Goal: Task Accomplishment & Management: Manage account settings

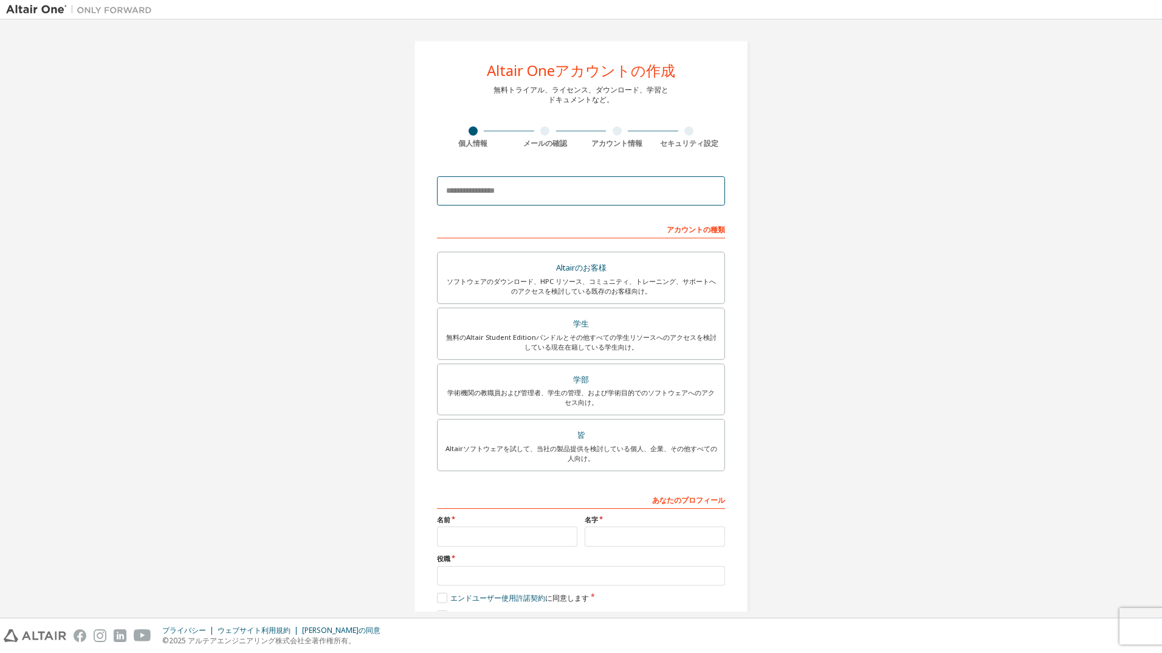
click at [530, 198] on input "email" at bounding box center [581, 190] width 288 height 29
type input "**********"
click at [559, 269] on div "Altairのお客様" at bounding box center [581, 268] width 272 height 17
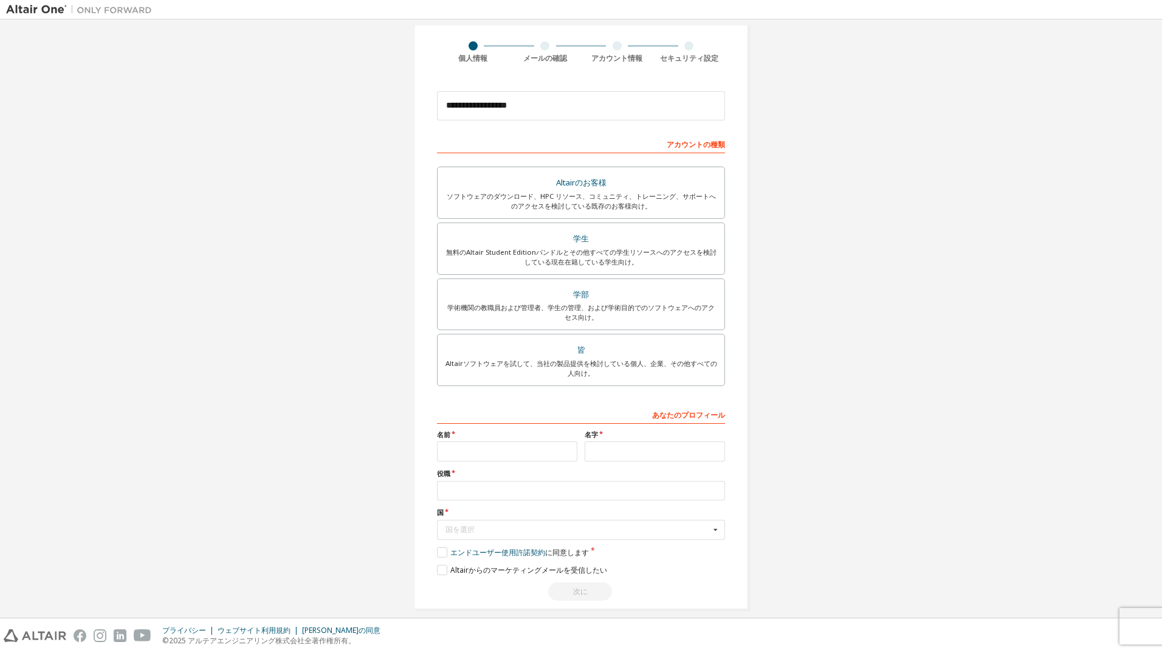
scroll to position [97, 0]
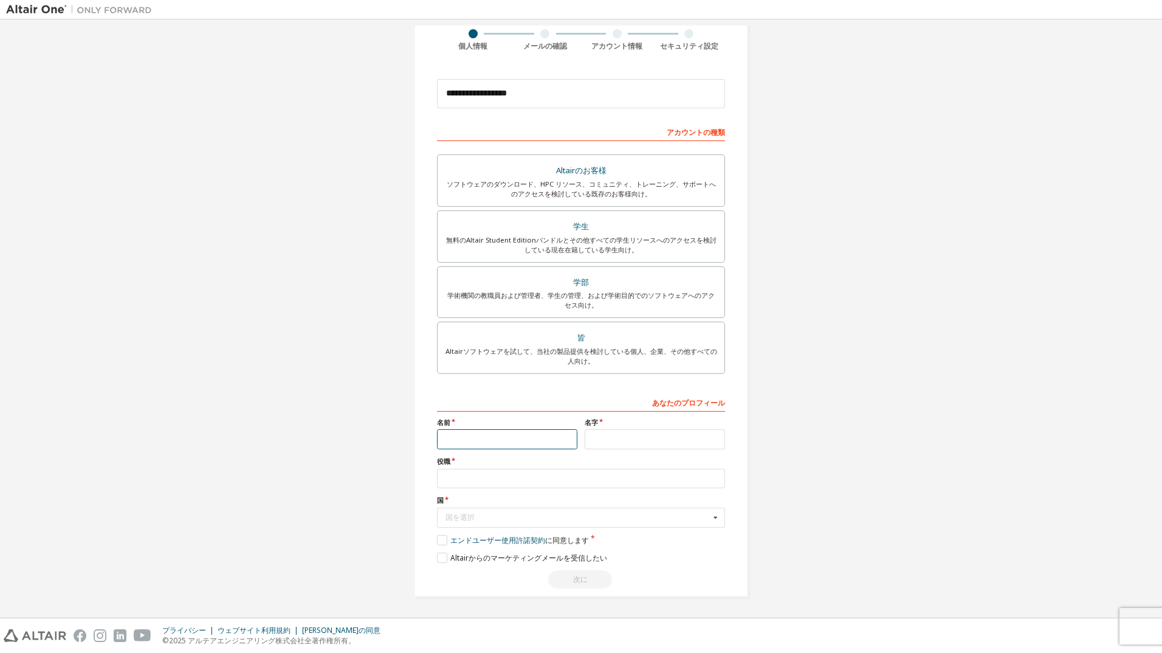
click at [530, 436] on input "text" at bounding box center [507, 439] width 140 height 20
type input "*******"
type input "*****"
click at [492, 483] on input "text" at bounding box center [581, 479] width 288 height 20
type input "**********"
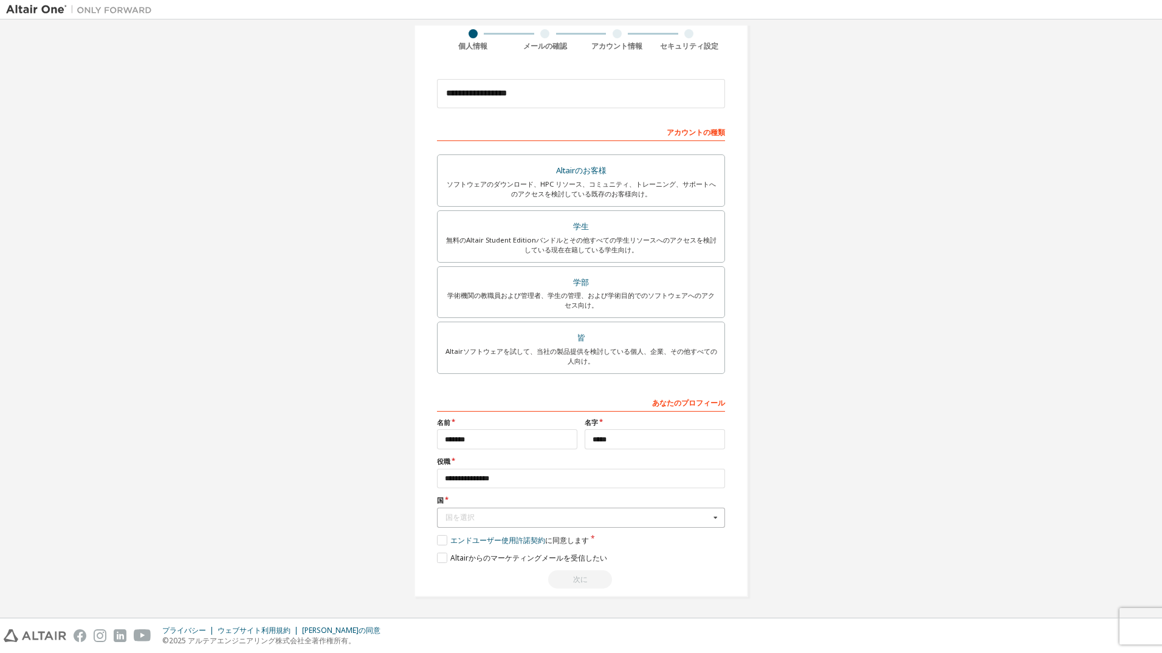
click at [714, 517] on icon at bounding box center [715, 517] width 15 height 19
click at [477, 540] on span "日本" at bounding box center [581, 540] width 271 height 7
type input "***"
click at [437, 542] on label "エンドユーザー使用許諾契約 に同意します" at bounding box center [513, 540] width 152 height 10
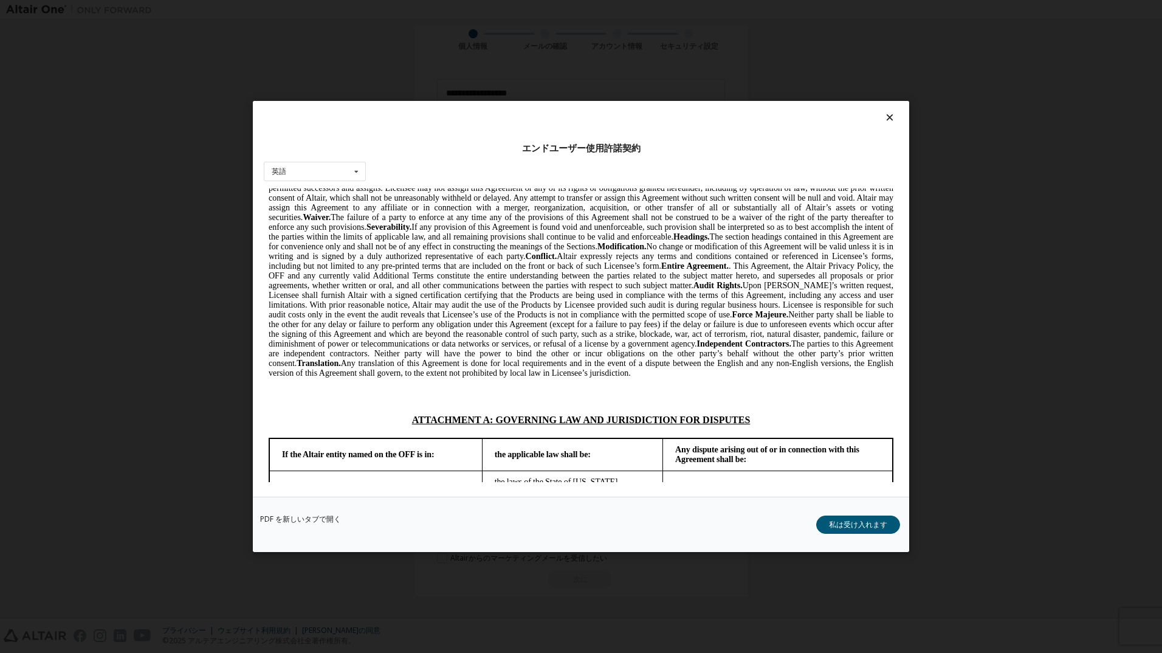
scroll to position [3186, 0]
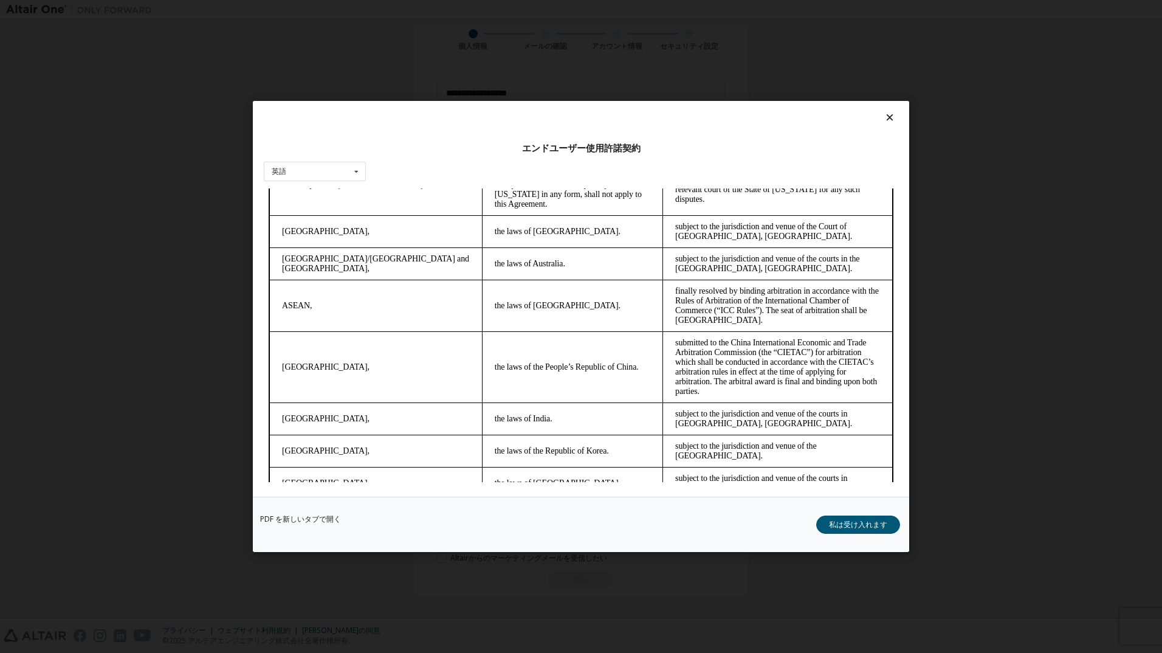
drag, startPoint x: 895, startPoint y: 211, endPoint x: 1165, endPoint y: 663, distance: 526.2
click at [866, 528] on button "私は受け入れます" at bounding box center [858, 525] width 84 height 18
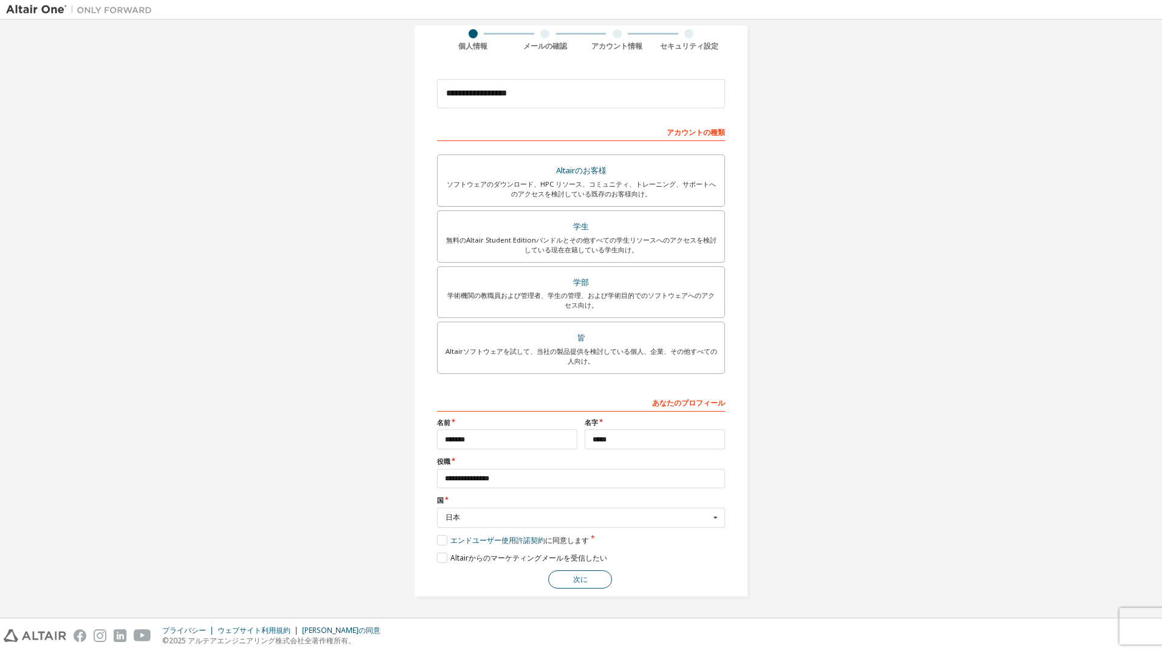
click at [562, 581] on button "次に" at bounding box center [580, 579] width 64 height 18
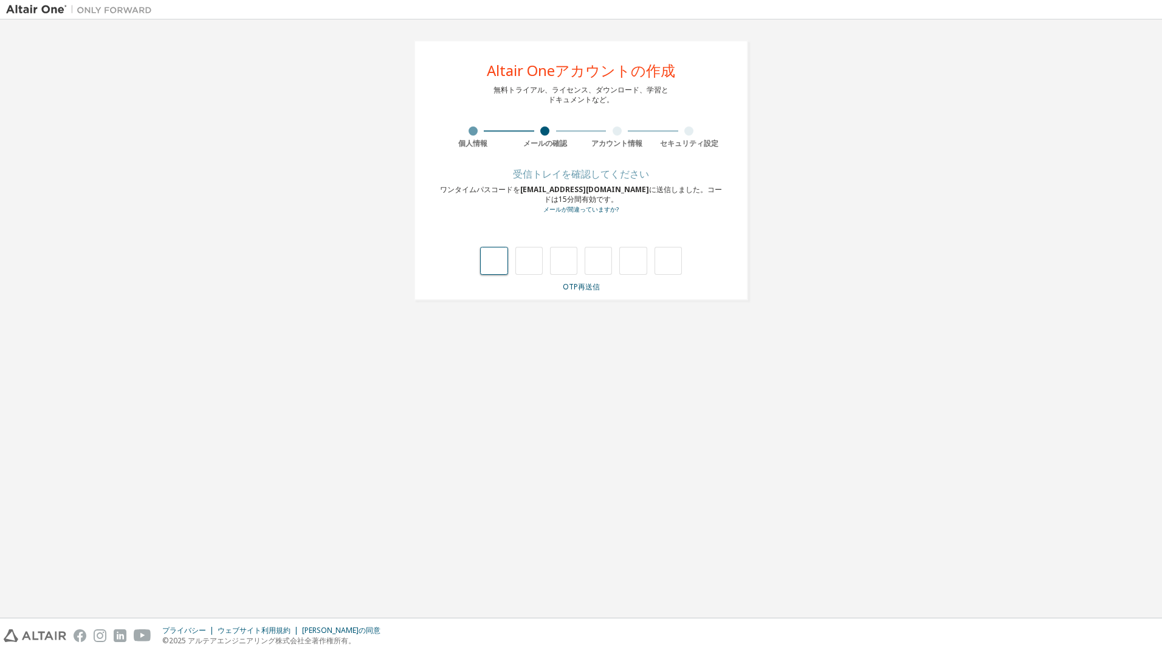
click at [503, 263] on input "text" at bounding box center [493, 261] width 27 height 28
type input "*"
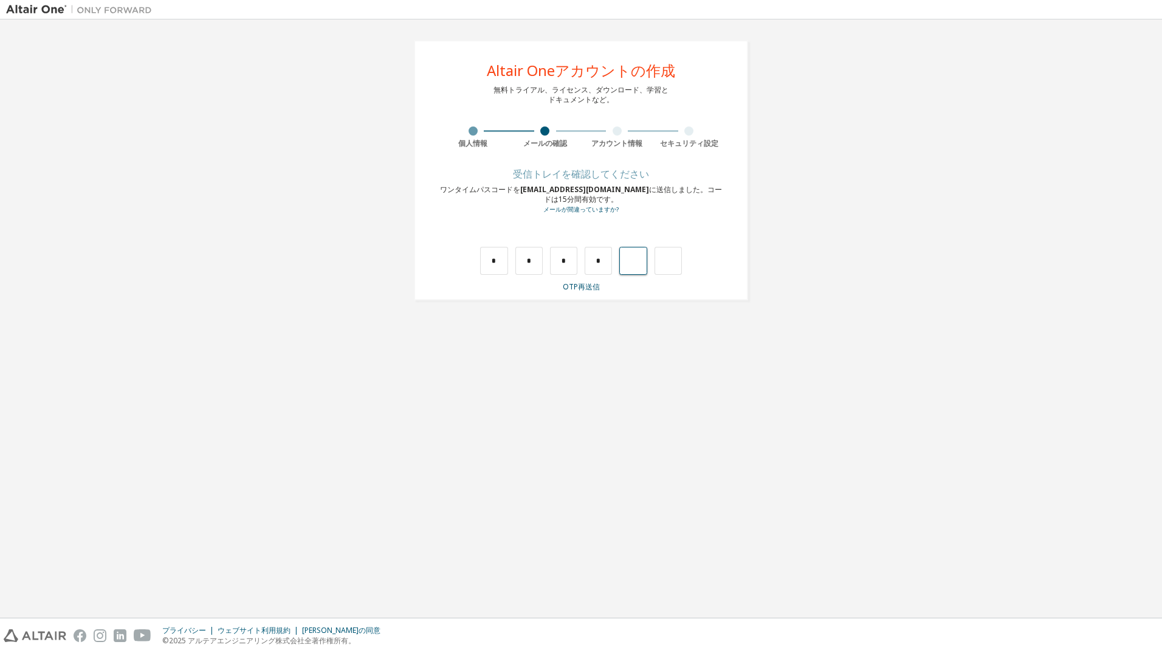
type input "*"
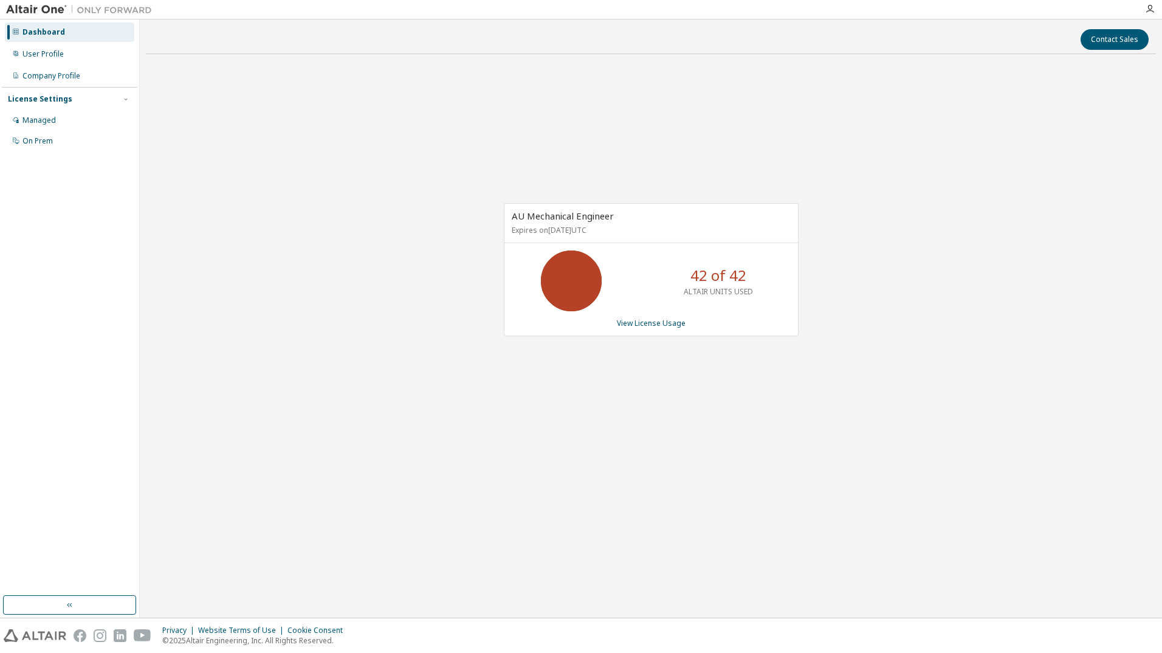
click at [58, 31] on div "Dashboard" at bounding box center [43, 32] width 43 height 10
click at [46, 54] on div "User Profile" at bounding box center [42, 54] width 41 height 10
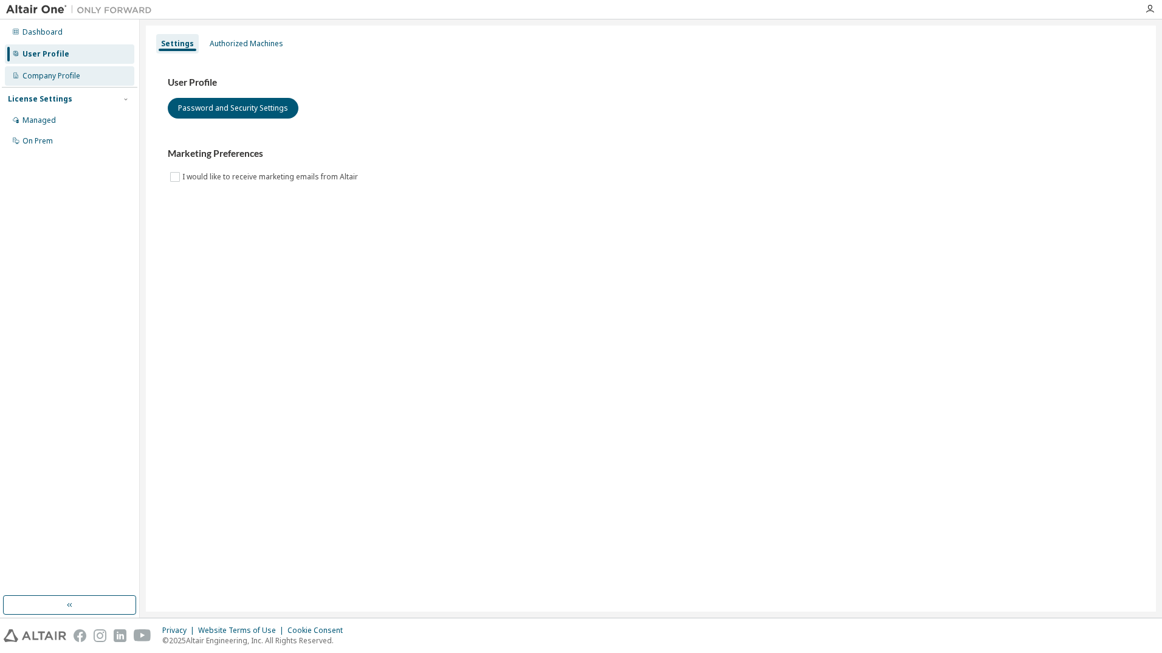
click at [49, 72] on div "Company Profile" at bounding box center [51, 76] width 58 height 10
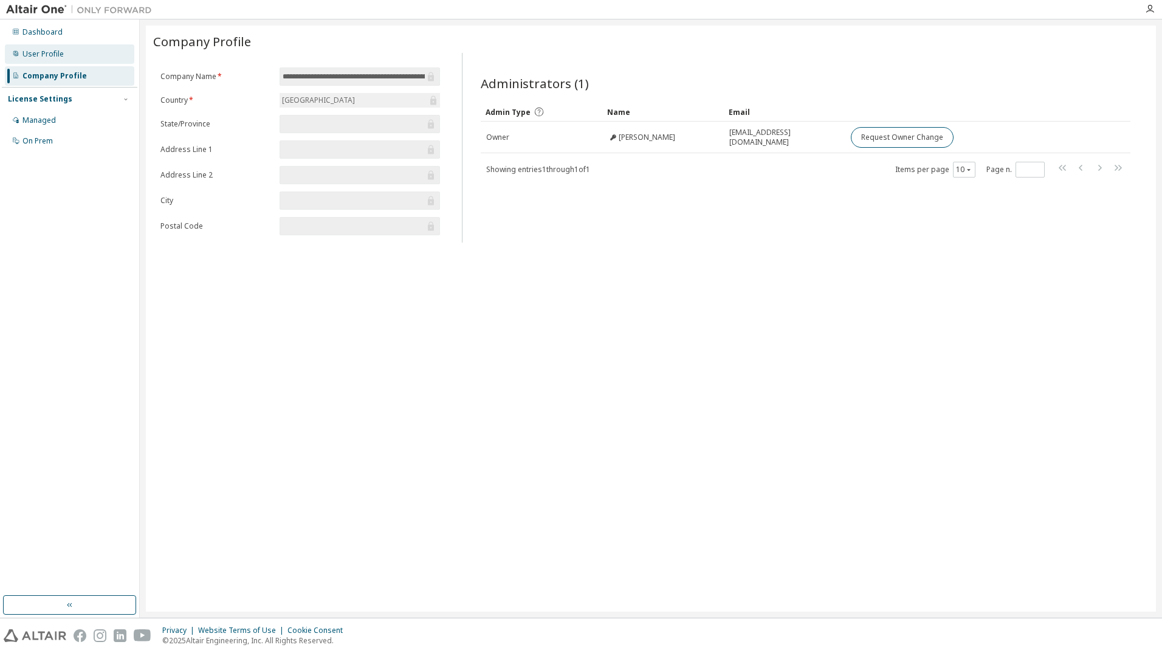
click at [49, 52] on div "User Profile" at bounding box center [42, 54] width 41 height 10
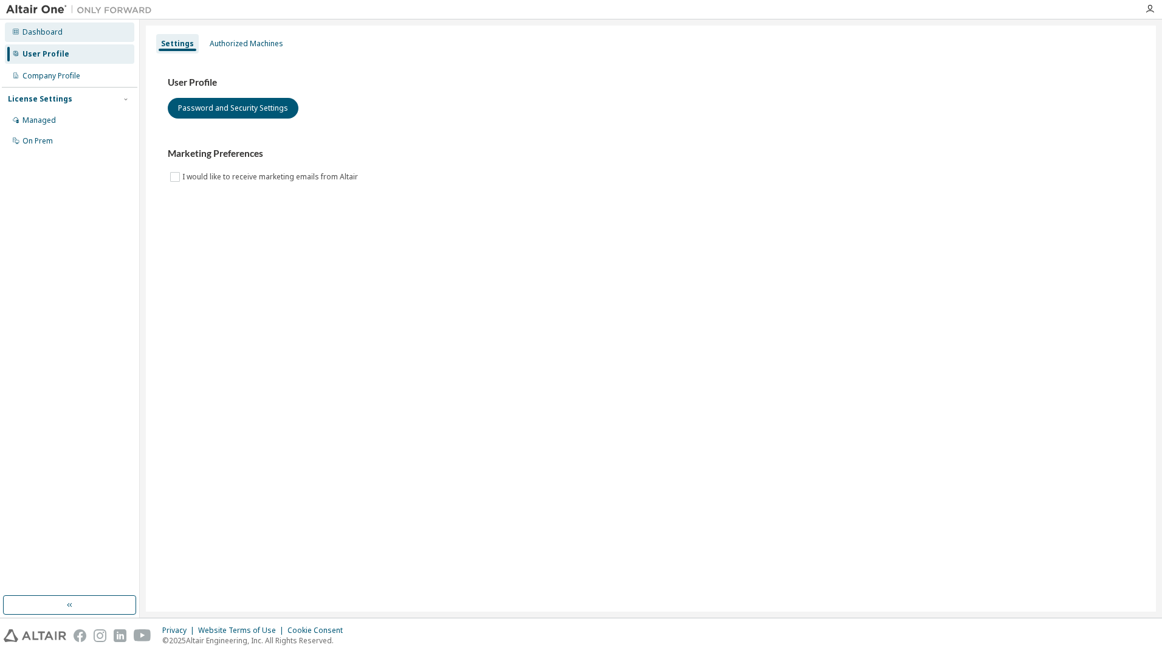
click at [54, 29] on div "Dashboard" at bounding box center [42, 32] width 40 height 10
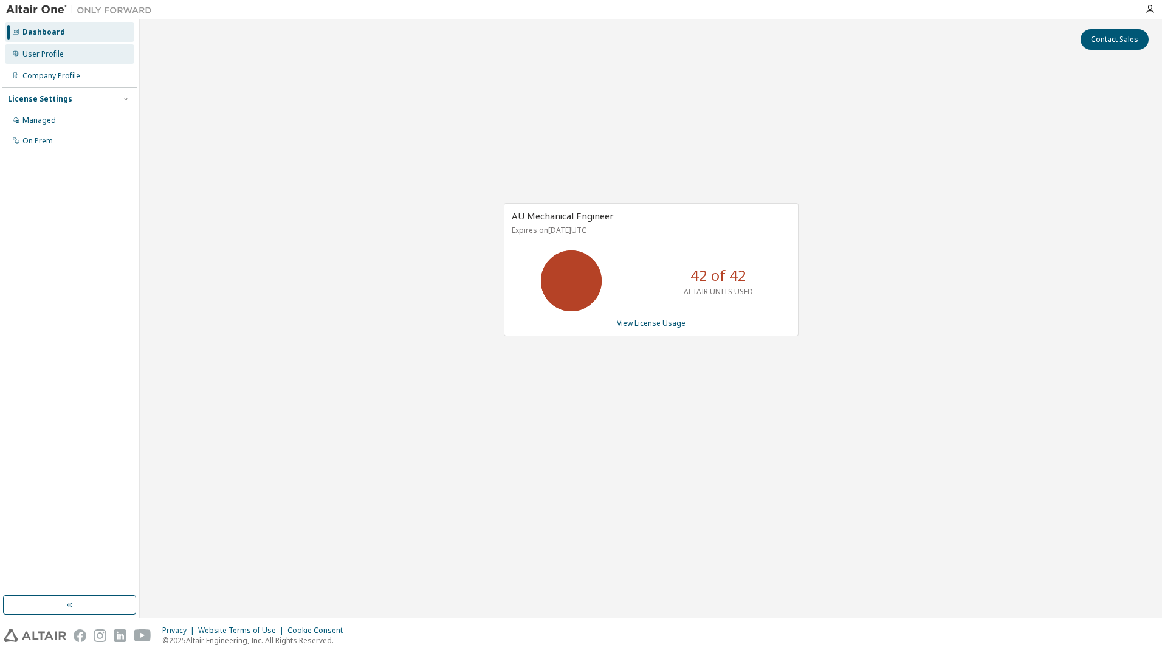
click at [54, 56] on div "User Profile" at bounding box center [42, 54] width 41 height 10
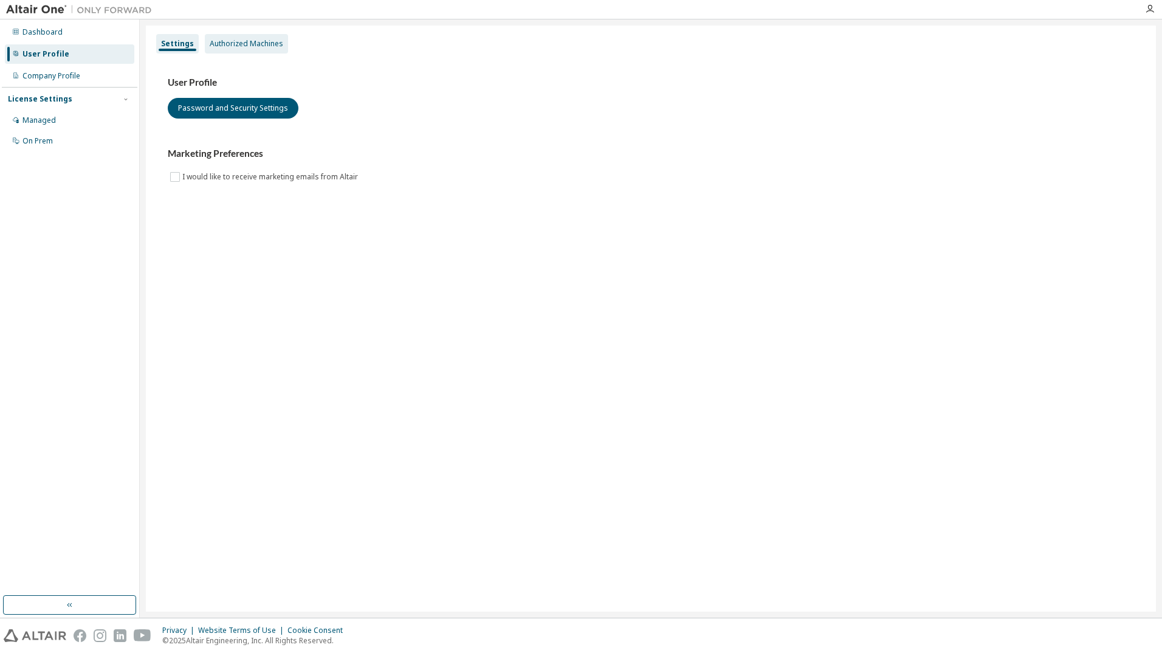
click at [275, 39] on div "Authorized Machines" at bounding box center [247, 44] width 74 height 10
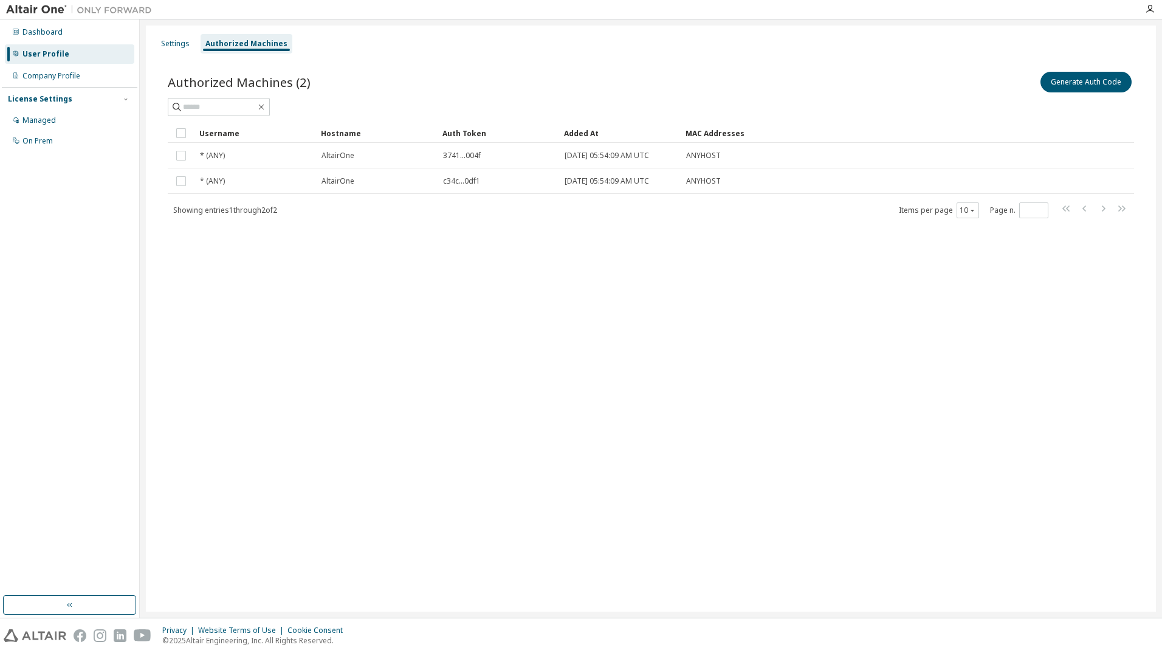
click at [760, 413] on div "Settings Authorized Machines Authorized Machines (2) Generate Auth Code Clear L…" at bounding box center [651, 319] width 1010 height 586
click at [858, 536] on div "Settings Authorized Machines Authorized Machines (2) Generate Auth Code Clear L…" at bounding box center [651, 319] width 1010 height 586
